Goal: Check status: Check status

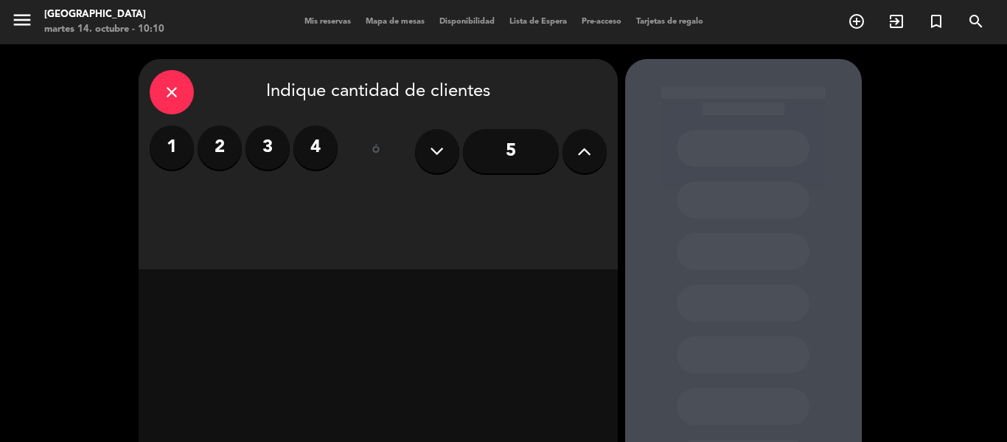
click at [318, 24] on span "Mis reservas" at bounding box center [327, 22] width 61 height 8
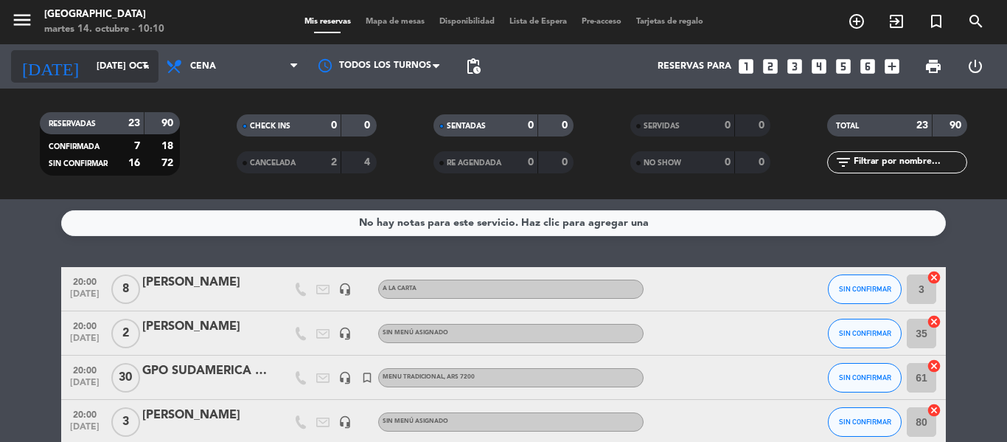
click at [135, 64] on input "[DATE] oct." at bounding box center [151, 66] width 125 height 25
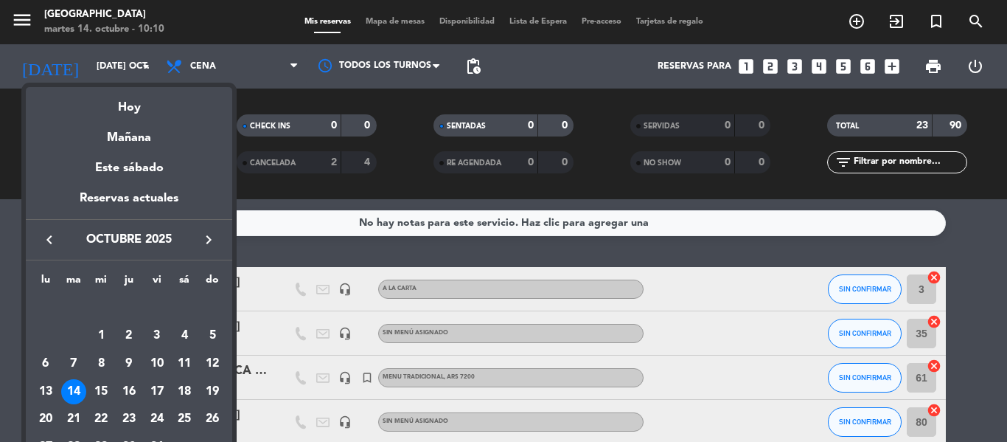
click at [69, 388] on div "14" at bounding box center [73, 391] width 25 height 25
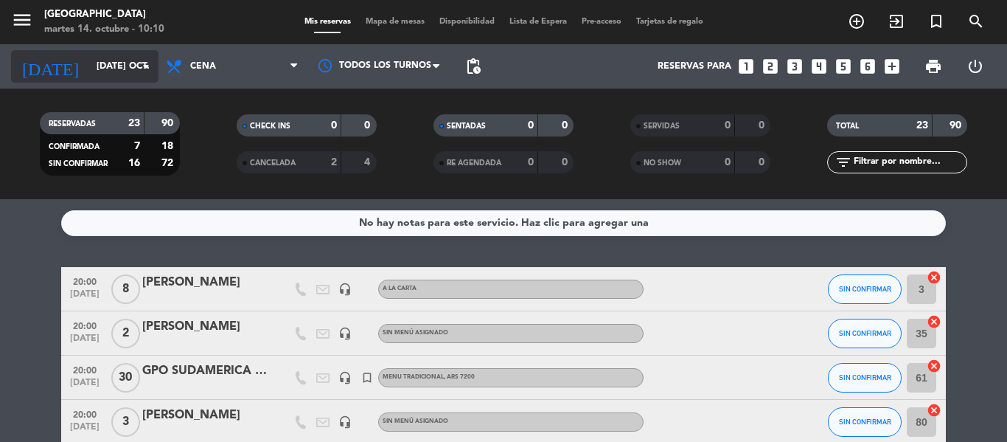
click at [144, 69] on icon "arrow_drop_down" at bounding box center [146, 67] width 18 height 18
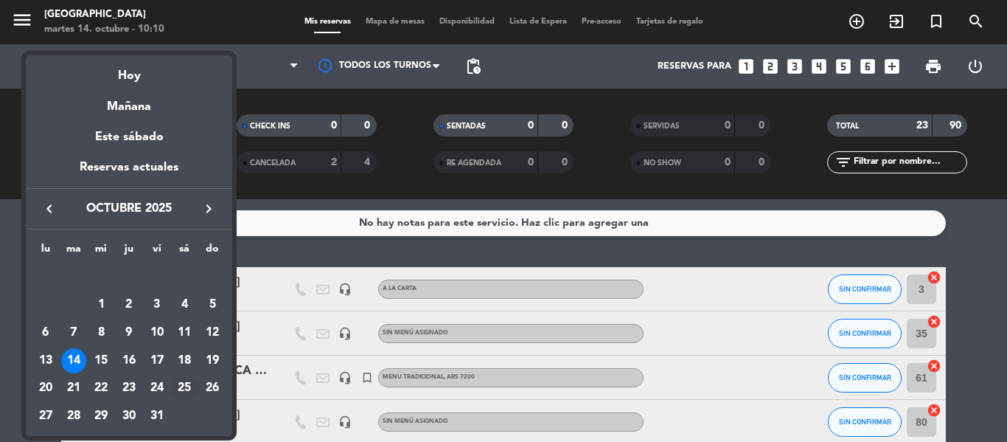
click at [184, 384] on div "25" at bounding box center [184, 388] width 25 height 25
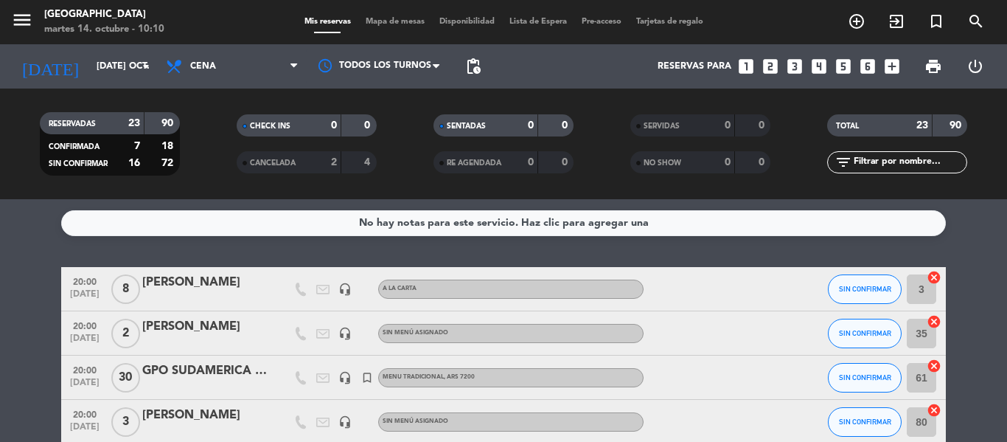
type input "sáb. [DATE]"
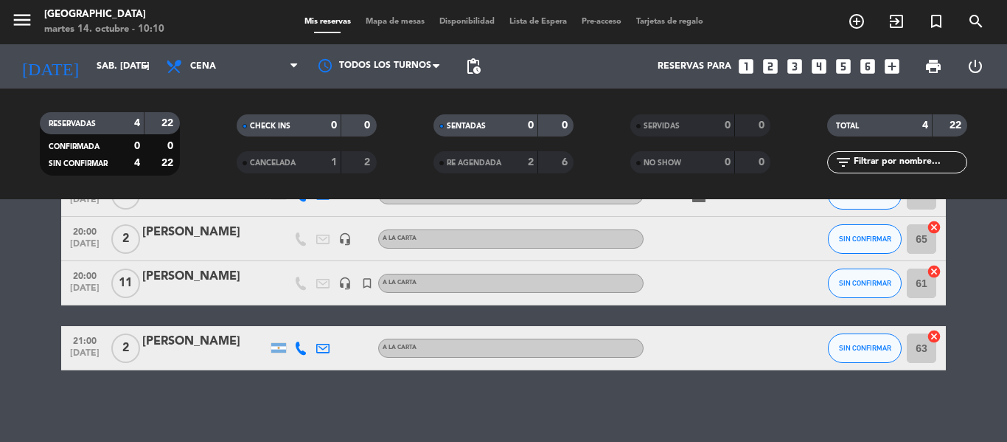
scroll to position [97, 0]
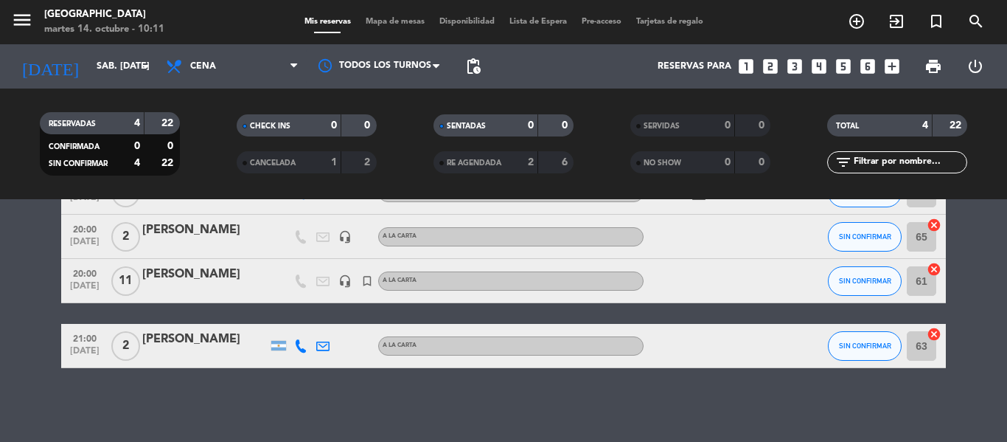
click at [226, 274] on div "[PERSON_NAME]" at bounding box center [204, 274] width 125 height 19
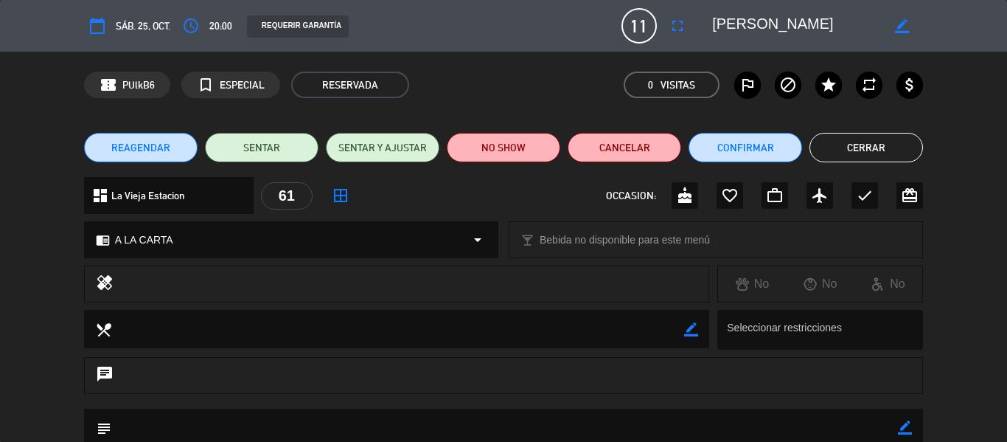
click at [839, 147] on button "Cerrar" at bounding box center [866, 147] width 114 height 29
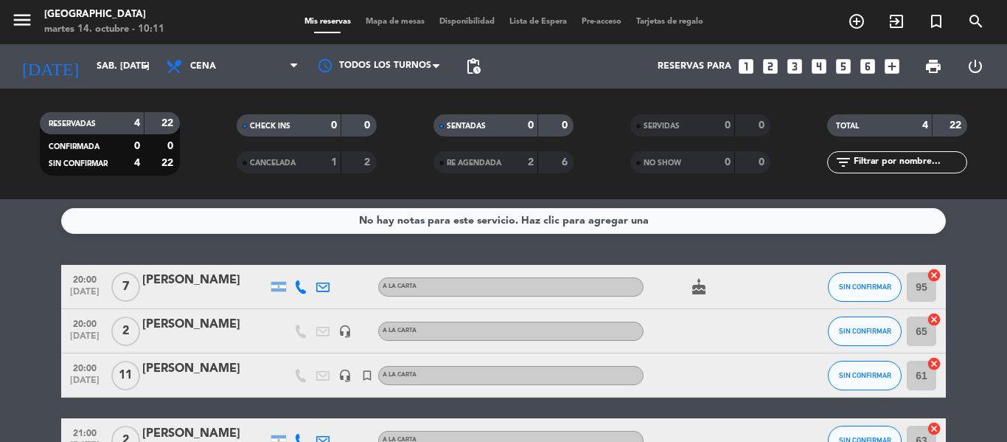
scroll to position [0, 0]
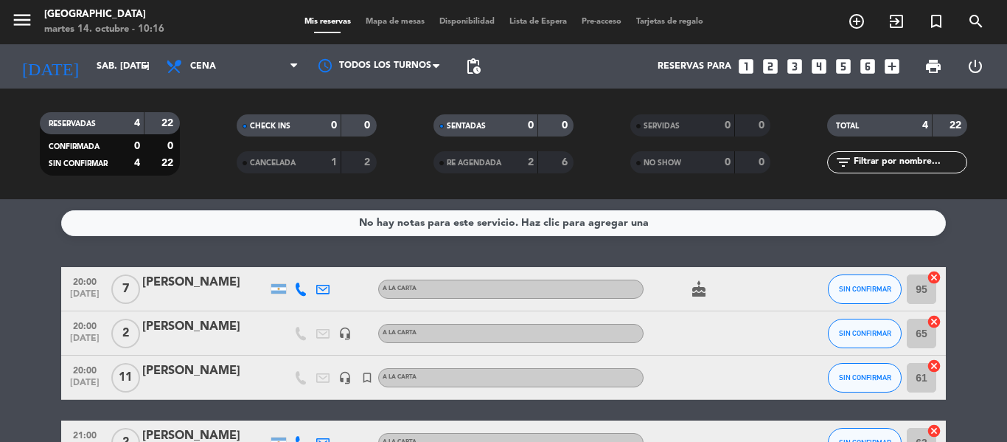
drag, startPoint x: 394, startPoint y: 347, endPoint x: 315, endPoint y: 102, distance: 257.4
click at [315, 102] on div "RESERVADAS 4 22 CONFIRMADA 0 0 SIN CONFIRMAR 4 22 CHECK INS 0 0 CANCELADA 1 2 S…" at bounding box center [503, 143] width 1007 height 111
